Goal: Communication & Community: Answer question/provide support

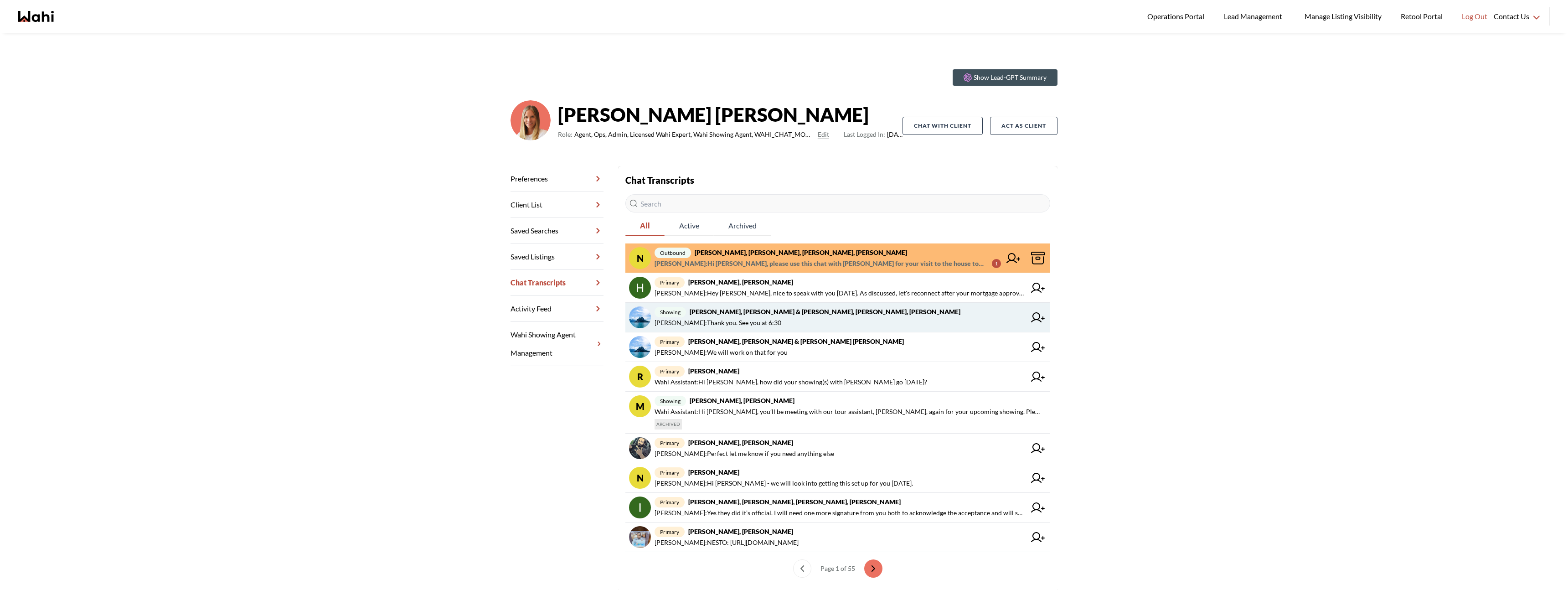
click at [912, 318] on span "[PERSON_NAME] : Thank you. See you at 6:30" at bounding box center [840, 322] width 371 height 11
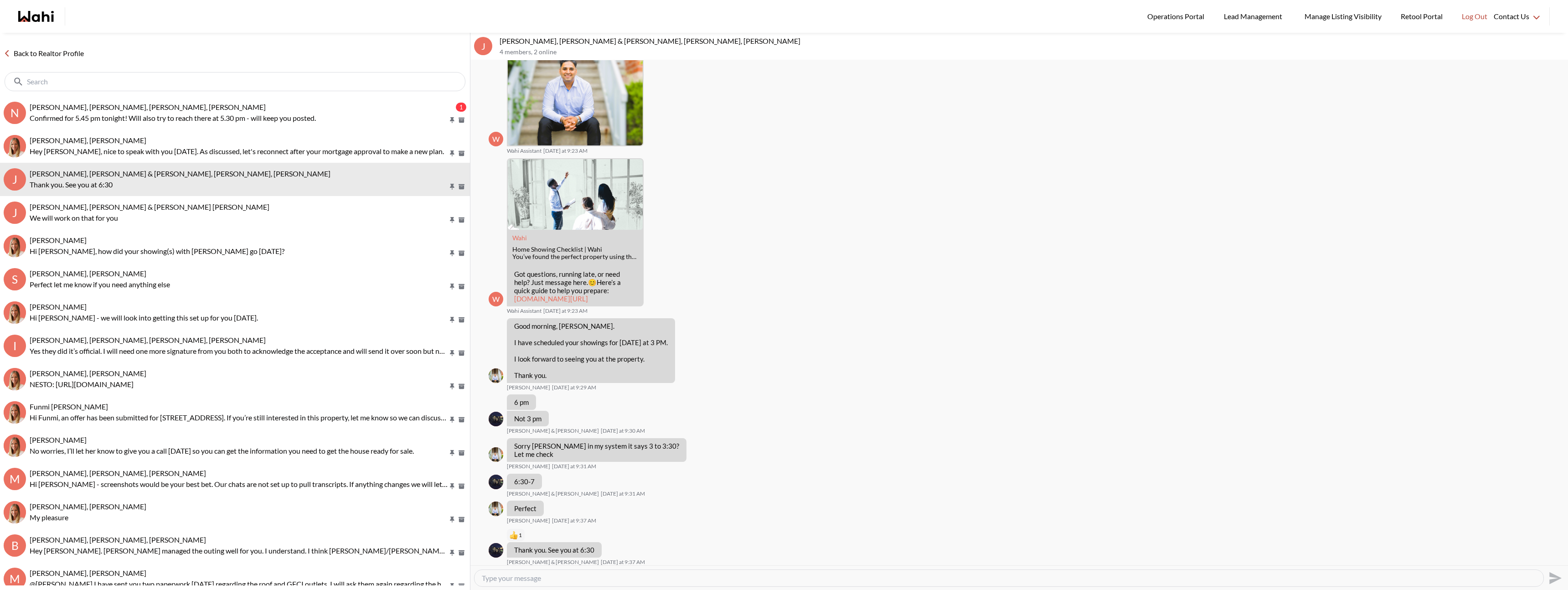
scroll to position [135, 0]
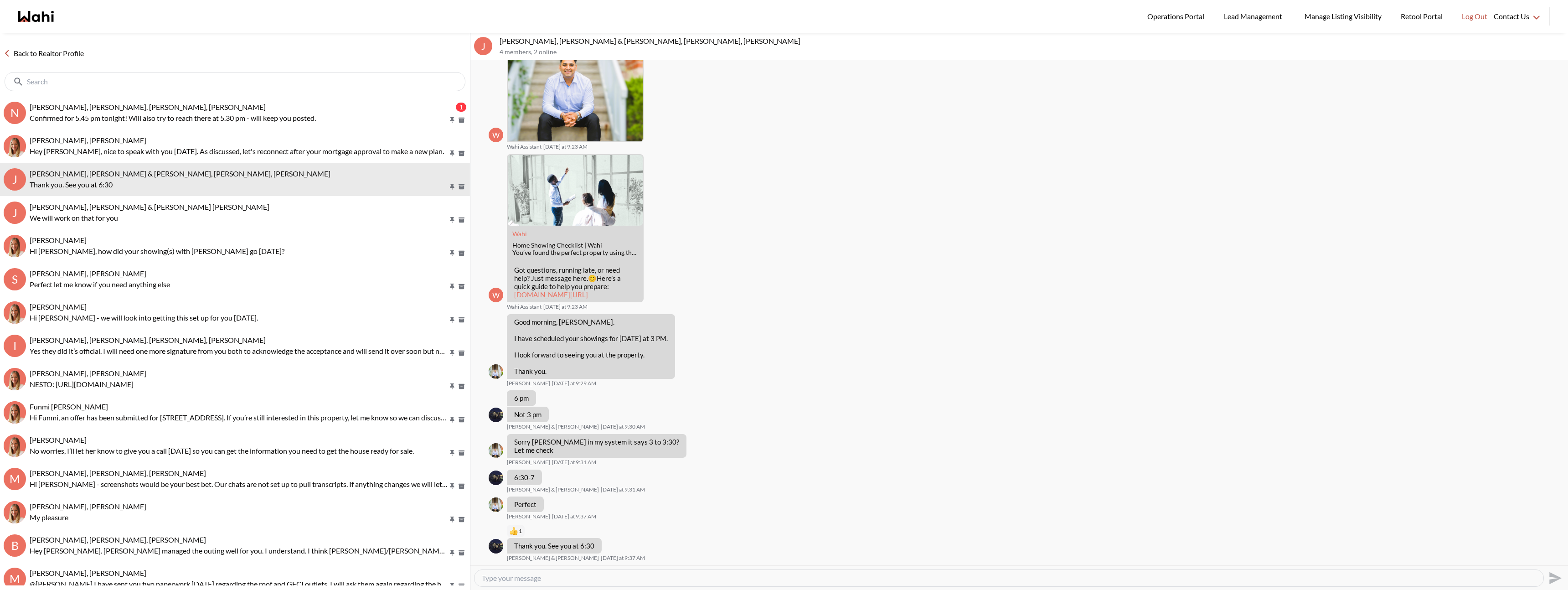
click at [65, 49] on link "Back to Realtor Profile" at bounding box center [44, 53] width 88 height 12
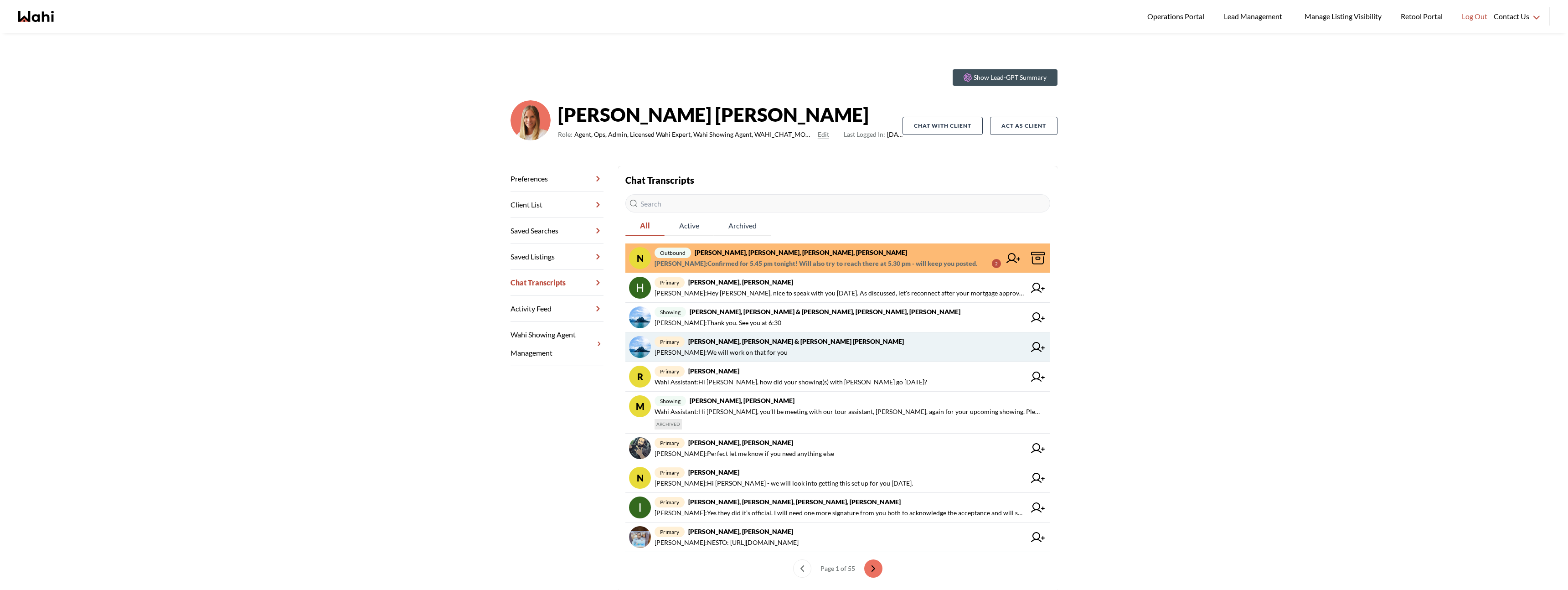
click at [817, 347] on span "[PERSON_NAME] : We will work on that for you" at bounding box center [840, 352] width 371 height 11
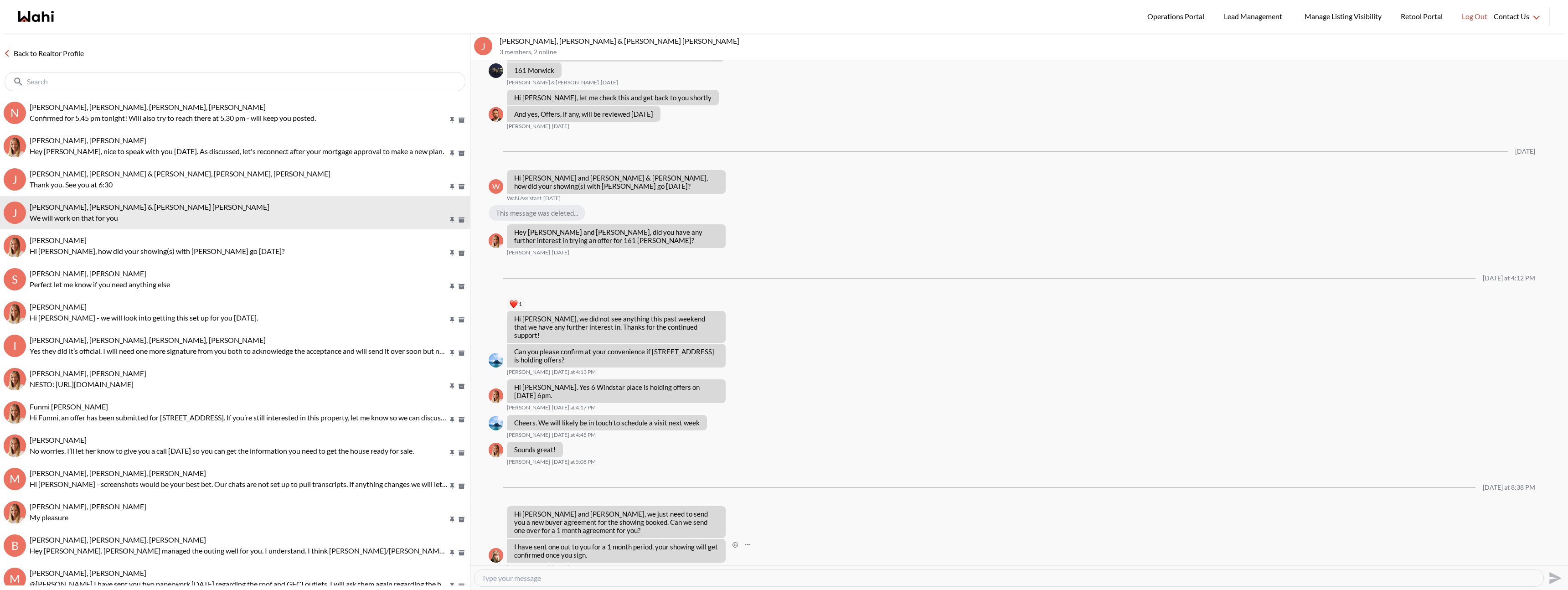
scroll to position [489, 0]
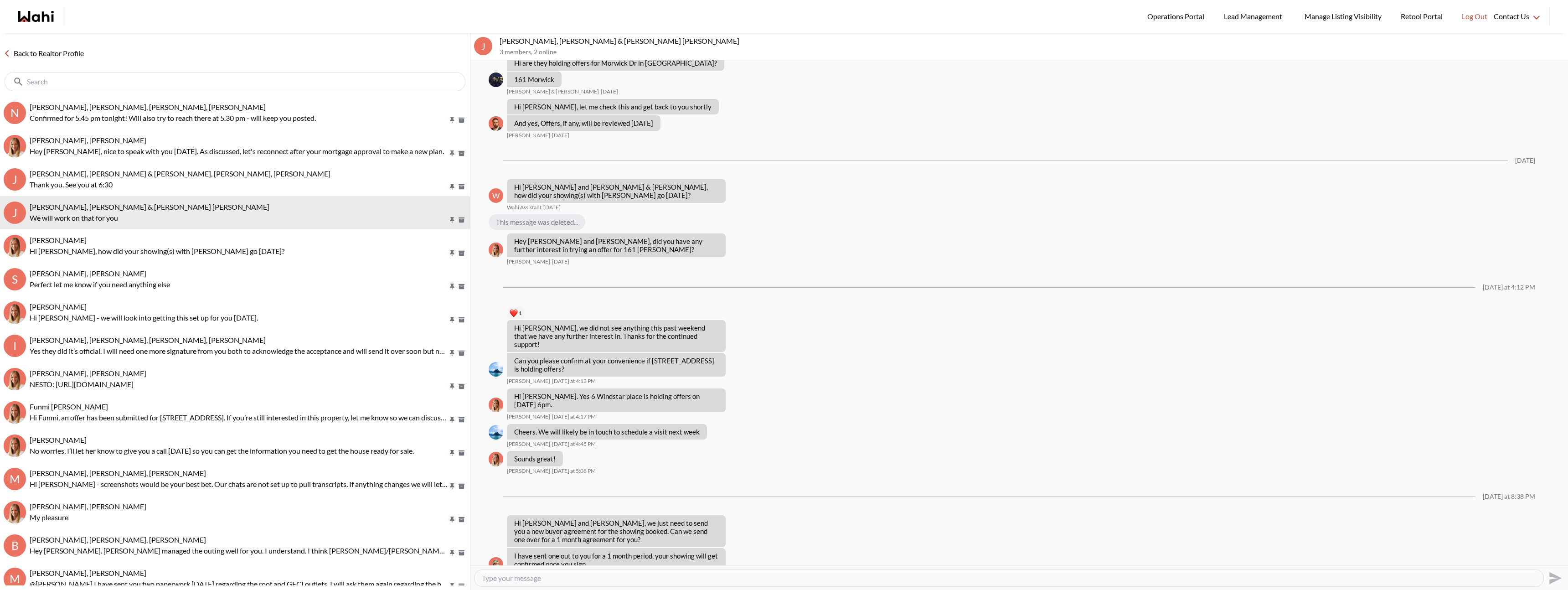
click at [40, 51] on link "Back to Realtor Profile" at bounding box center [44, 53] width 88 height 12
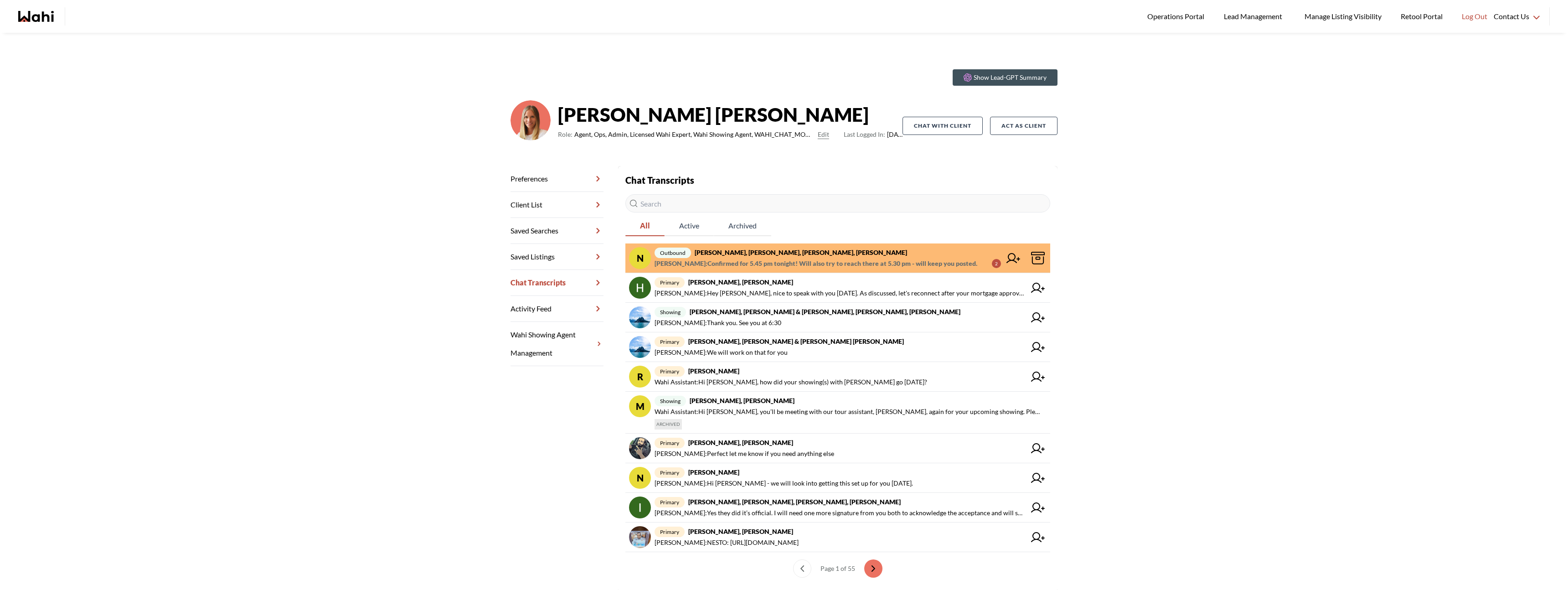
click at [35, 24] on div "main navigation" at bounding box center [47, 17] width 58 height 18
click at [1140, 156] on div "Show Lead-GPT Summary [PERSON_NAME] Role: Agent, Ops, Admin, Licensed Wahi Expe…" at bounding box center [784, 328] width 1568 height 590
